Goal: Transaction & Acquisition: Purchase product/service

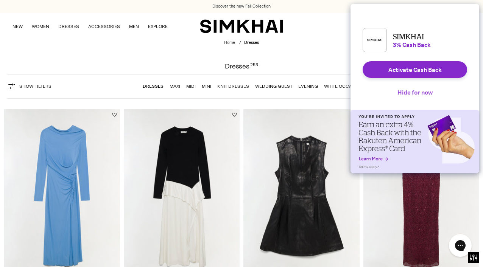
click at [420, 99] on button "Hide for now" at bounding box center [414, 92] width 47 height 17
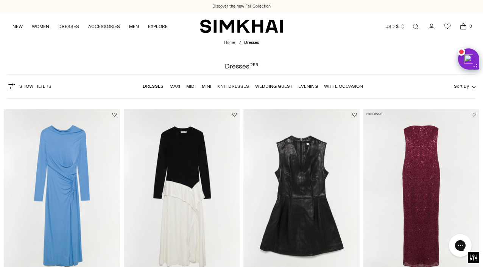
click at [177, 86] on link "Maxi" at bounding box center [175, 86] width 11 height 5
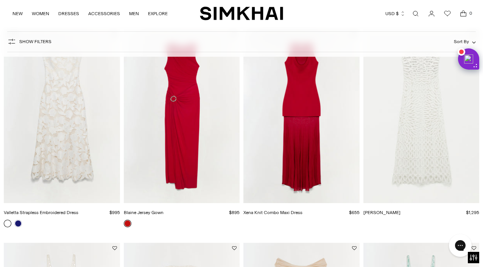
scroll to position [947, 0]
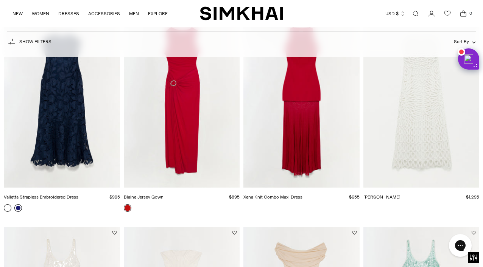
click at [18, 206] on link at bounding box center [18, 208] width 8 height 8
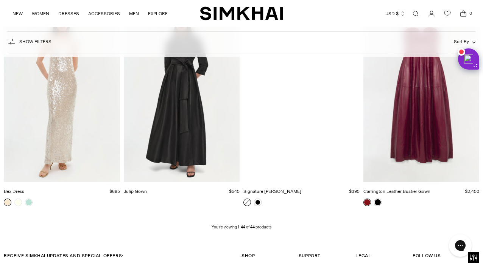
scroll to position [2261, 0]
